Goal: Information Seeking & Learning: Learn about a topic

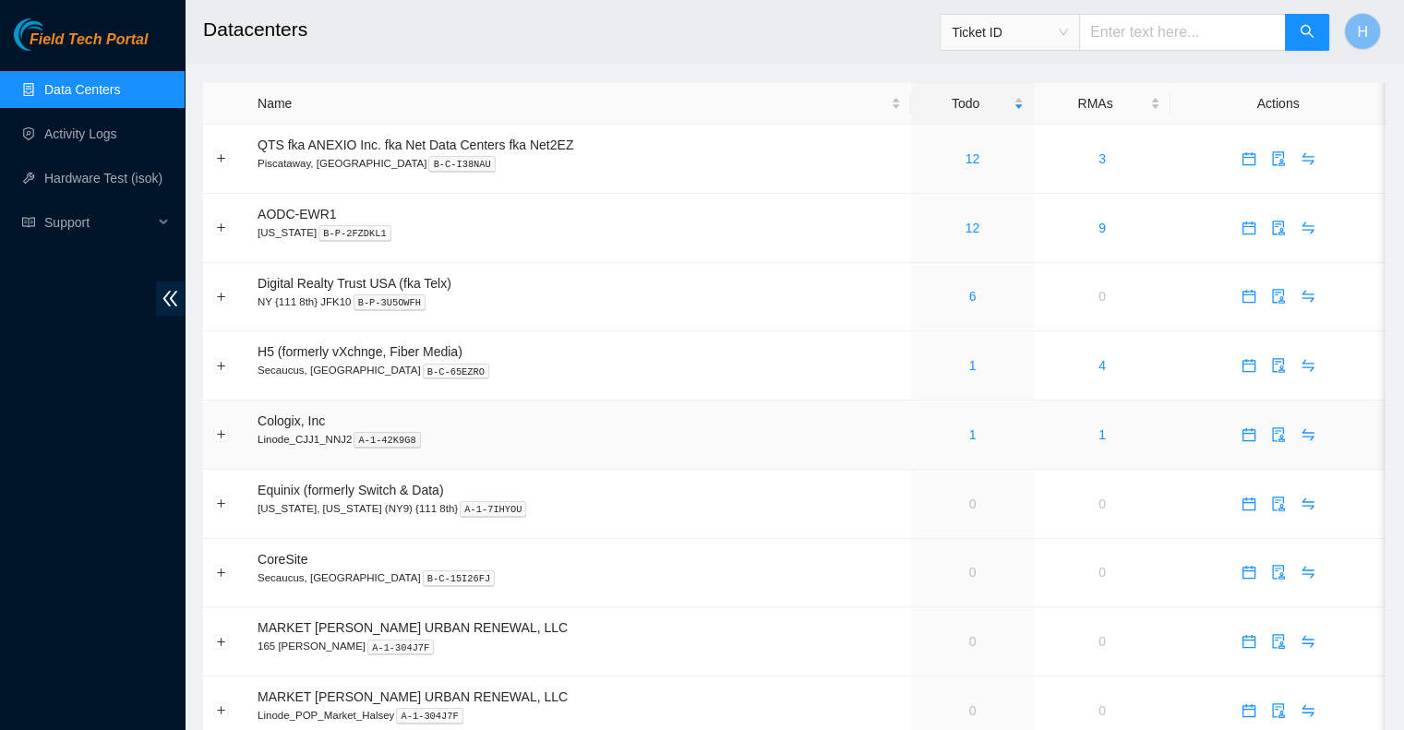
click at [967, 448] on td "1" at bounding box center [972, 435] width 123 height 69
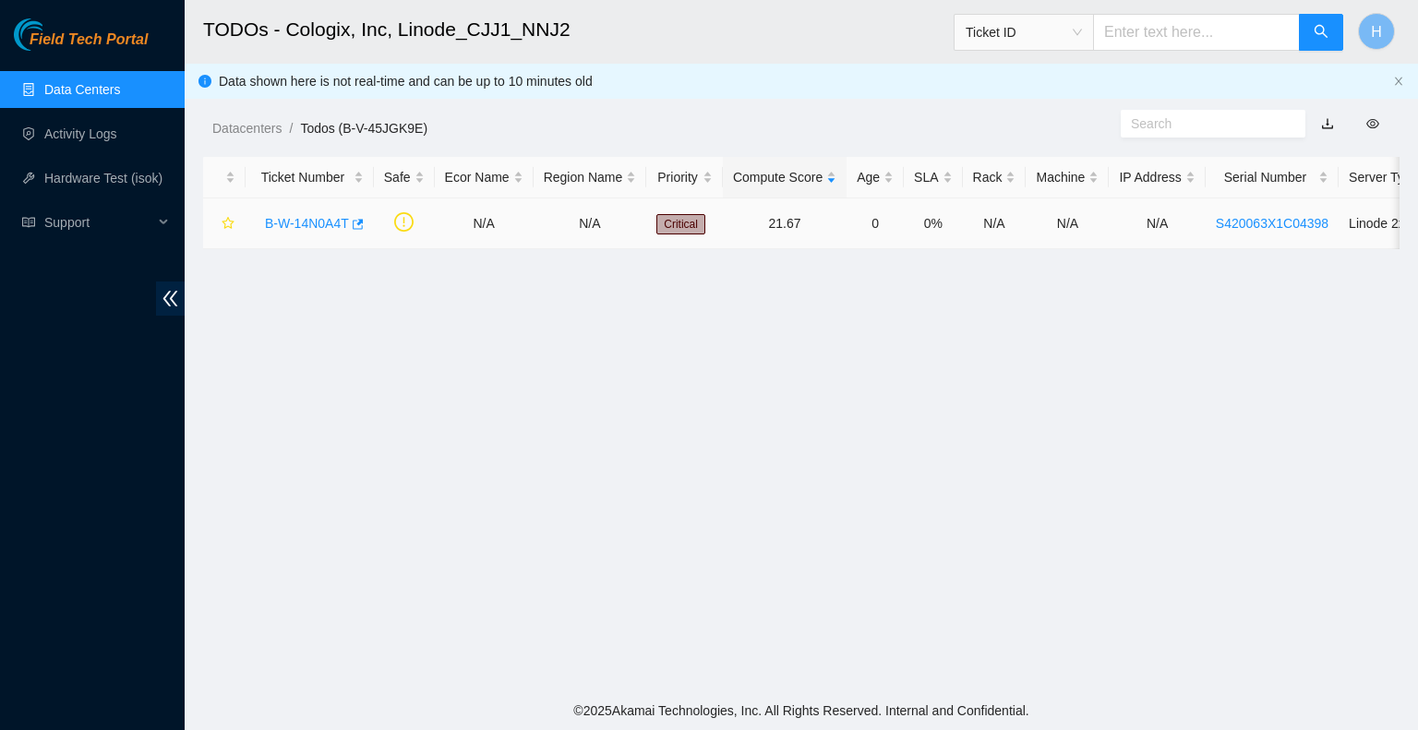
click at [314, 231] on link "B-W-14N0A4T" at bounding box center [307, 223] width 84 height 15
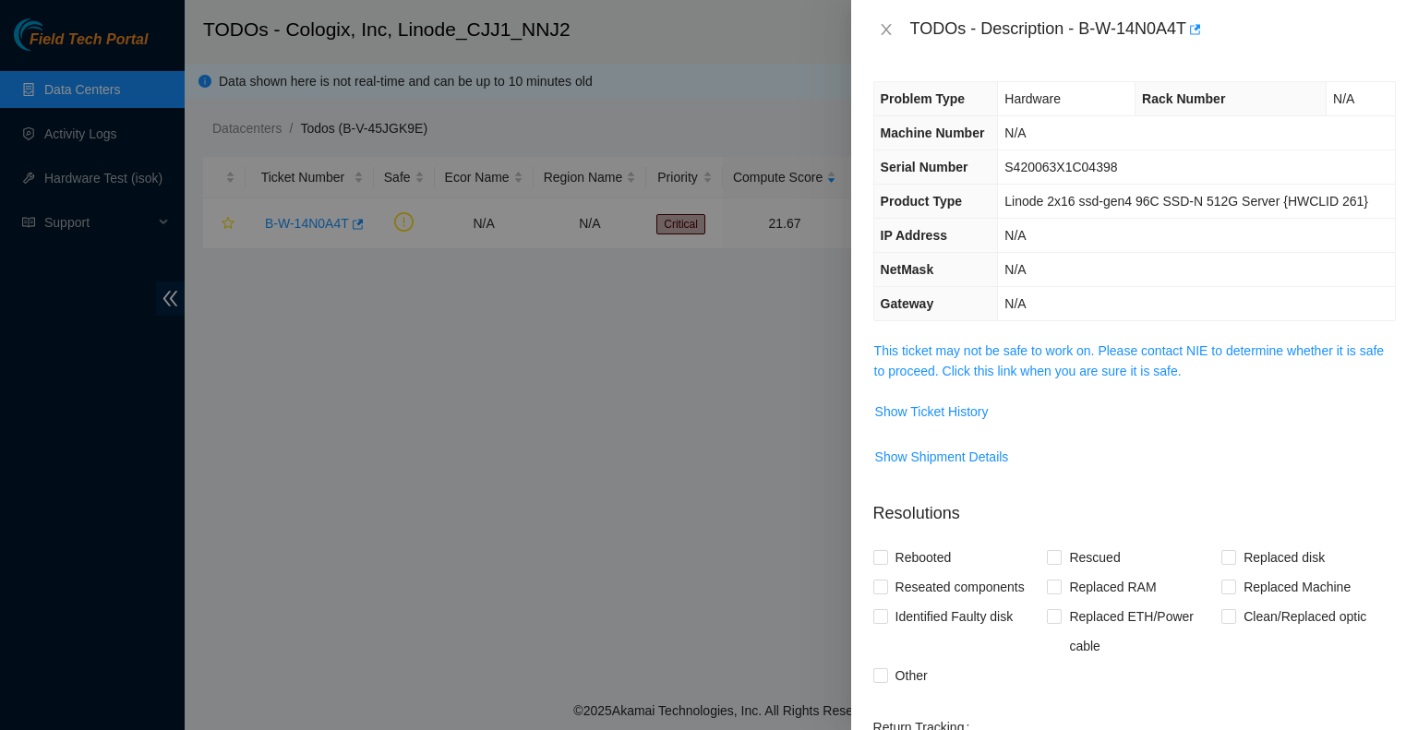
click at [926, 357] on span "This ticket may not be safe to work on. Please contact NIE to determine whether…" at bounding box center [1134, 361] width 521 height 41
click at [925, 371] on link "This ticket may not be safe to work on. Please contact NIE to determine whether…" at bounding box center [1129, 360] width 510 height 35
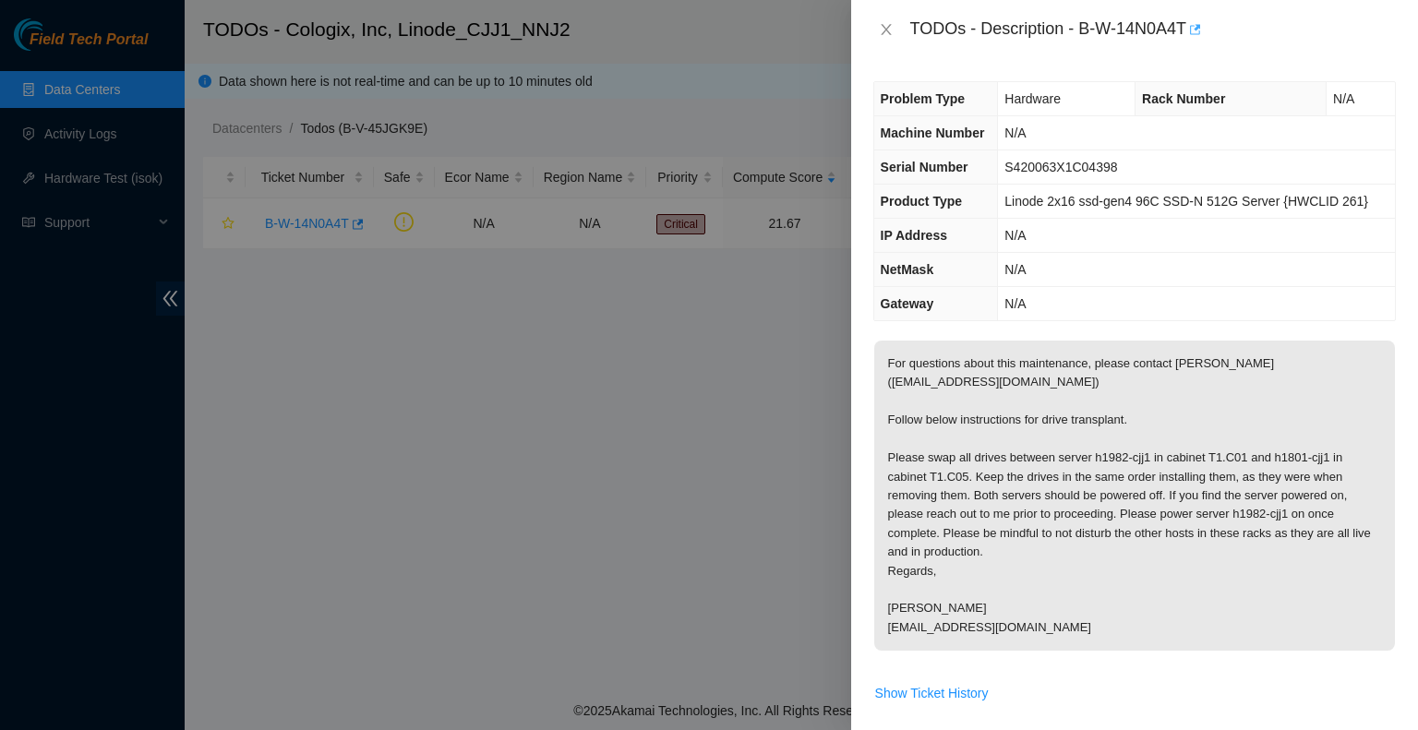
click at [1199, 32] on icon "button" at bounding box center [1193, 29] width 13 height 13
drag, startPoint x: 757, startPoint y: 291, endPoint x: 755, endPoint y: 306, distance: 15.8
click at [756, 301] on div at bounding box center [709, 365] width 1418 height 730
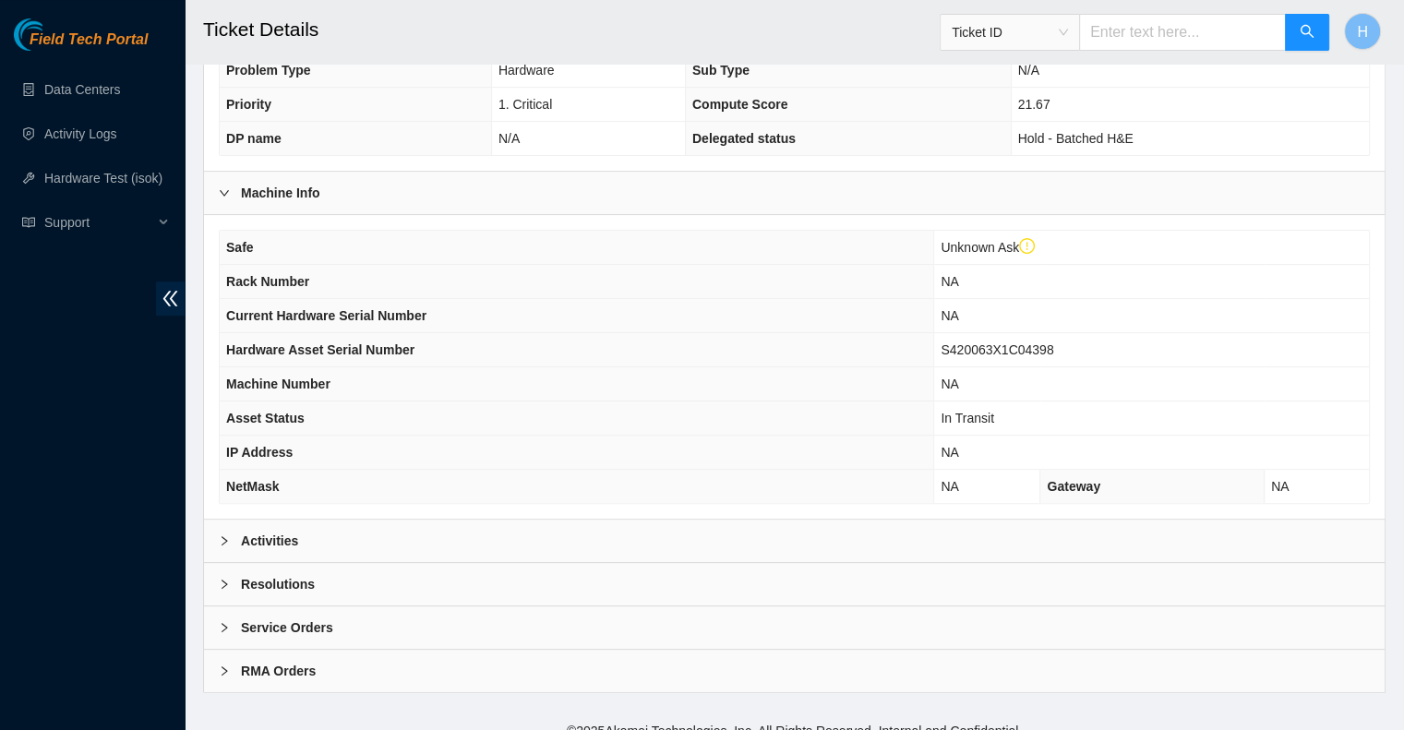
scroll to position [491, 0]
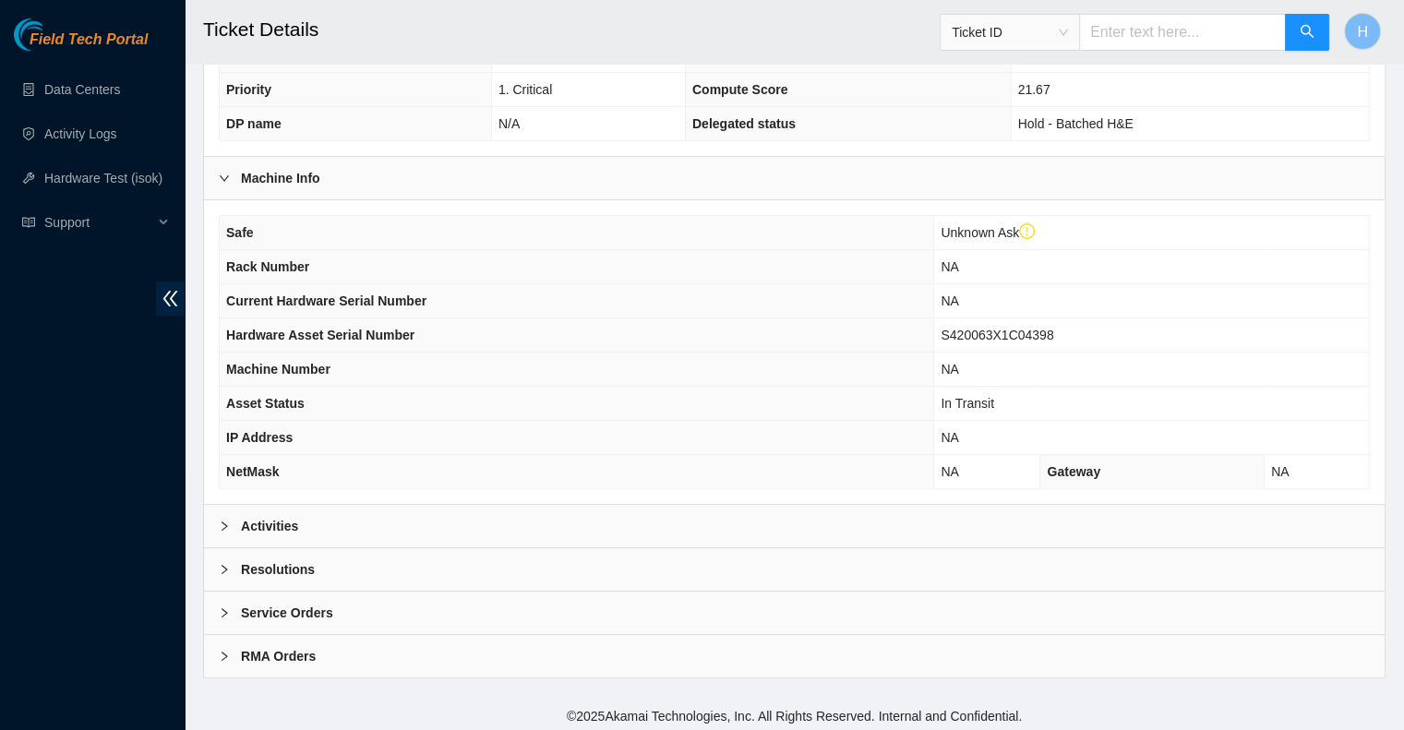
click at [512, 528] on div "Activities" at bounding box center [794, 526] width 1181 height 42
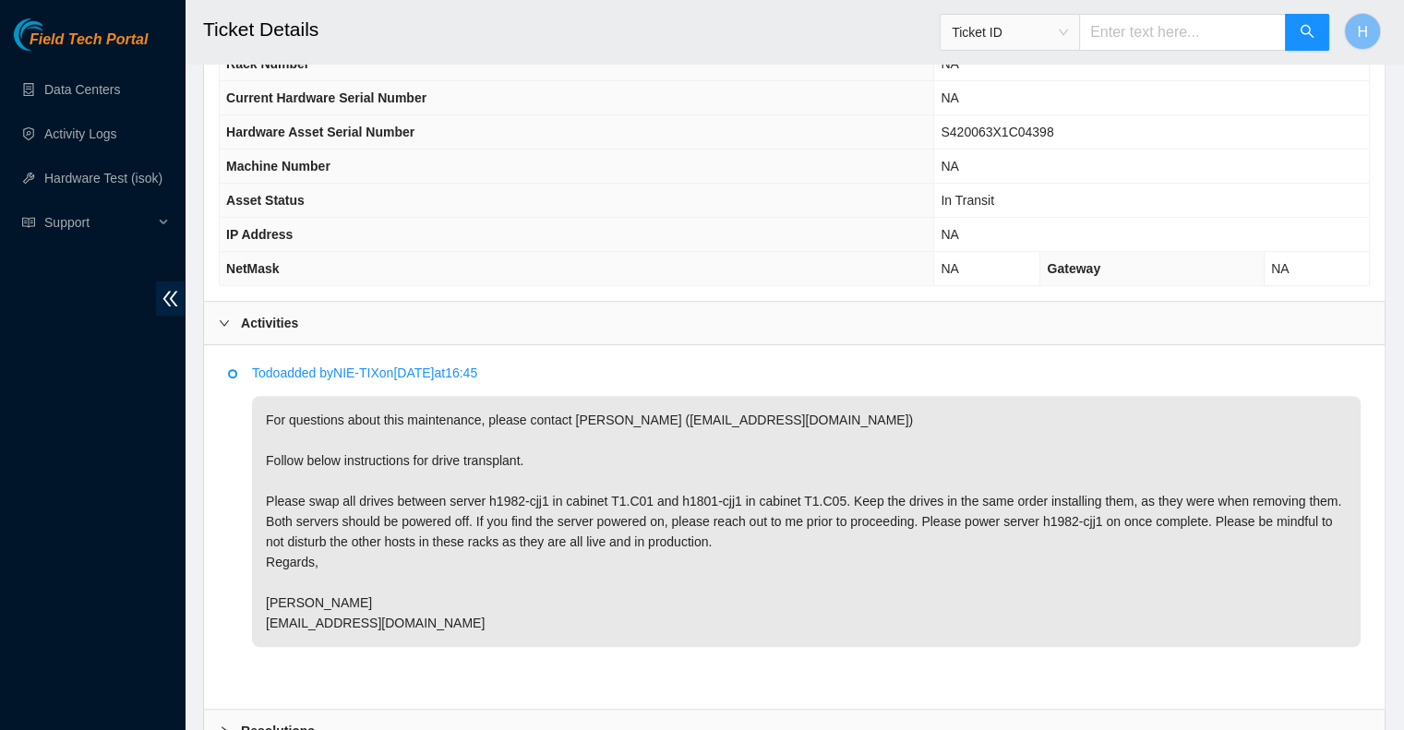
scroll to position [855, 0]
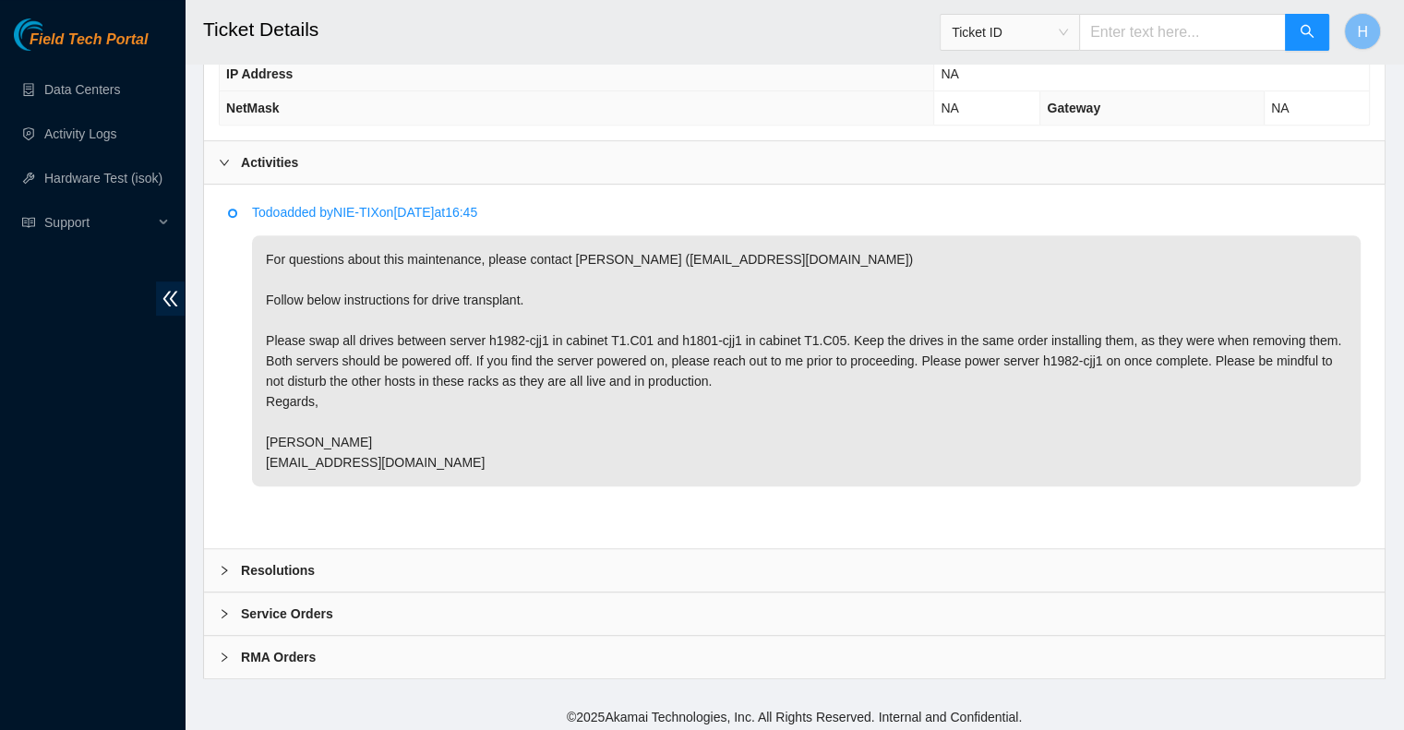
click at [532, 304] on p "For questions about this maintenance, please contact [PERSON_NAME] ([EMAIL_ADDR…" at bounding box center [806, 360] width 1109 height 251
